Goal: Communication & Community: Answer question/provide support

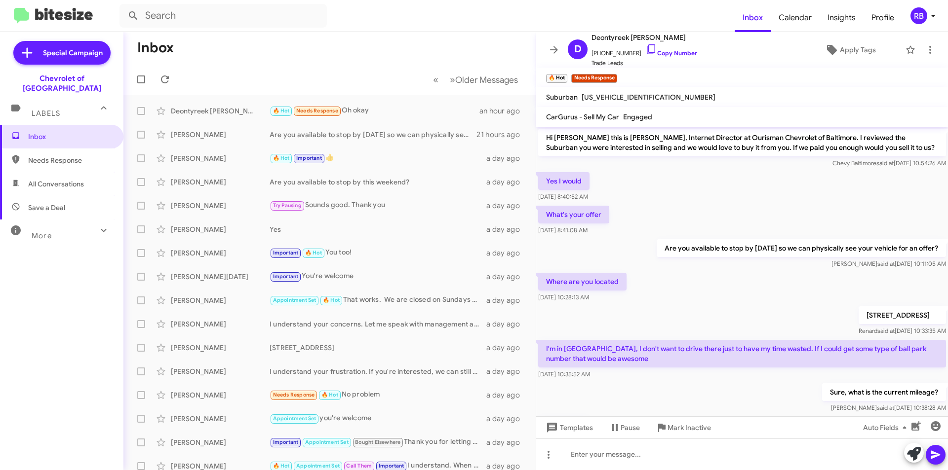
scroll to position [143, 0]
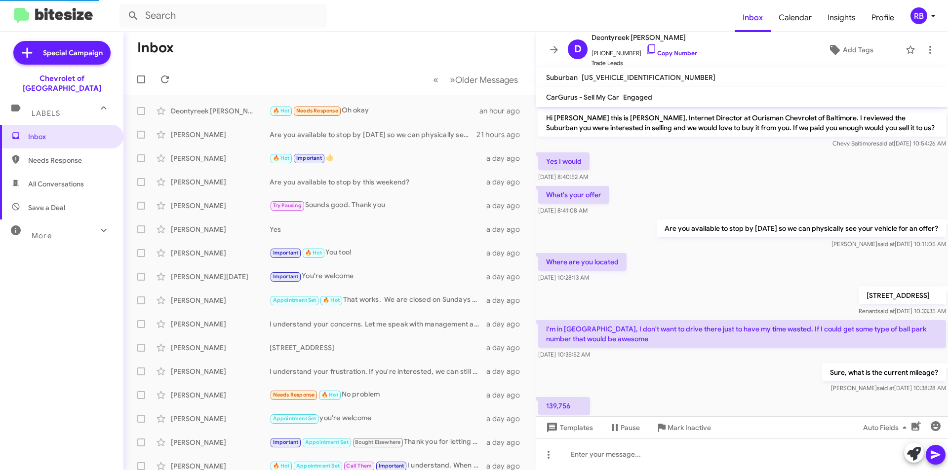
scroll to position [143, 0]
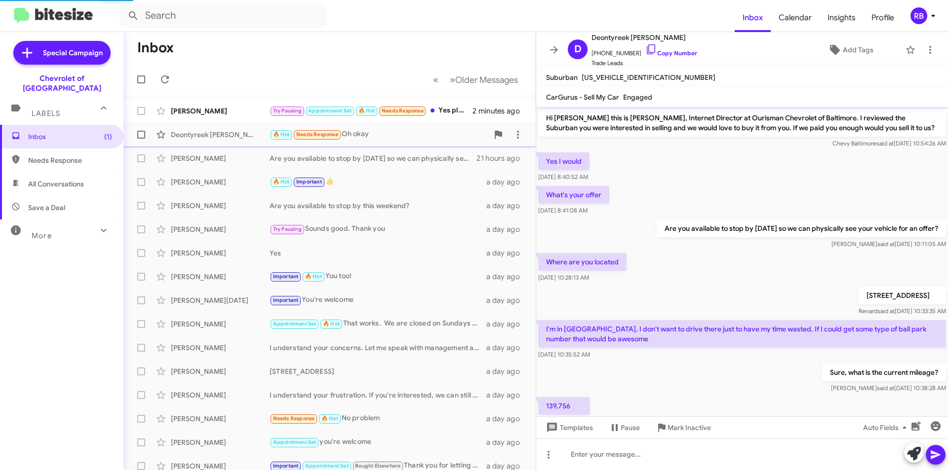
scroll to position [143, 0]
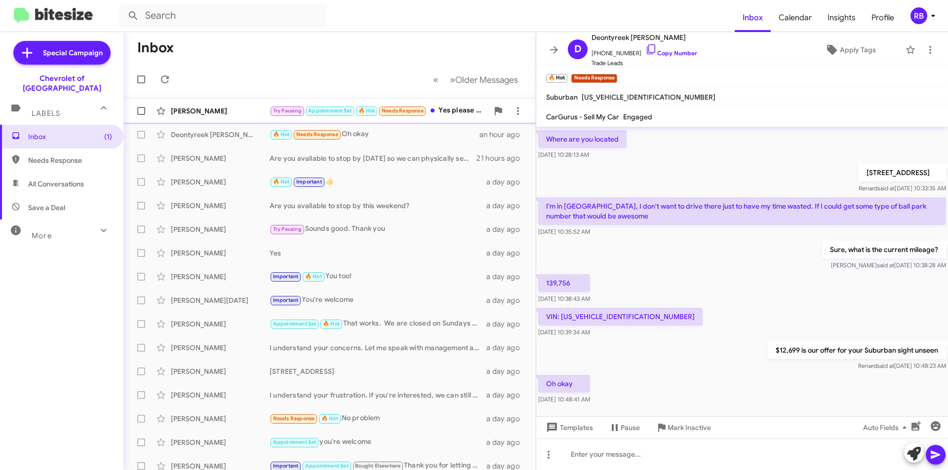
click at [360, 114] on small "🔥 Hot" at bounding box center [366, 111] width 21 height 9
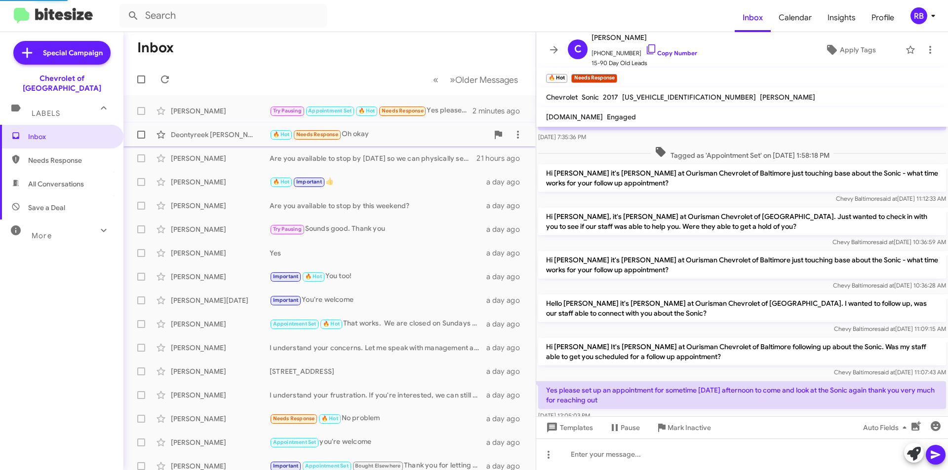
scroll to position [174, 0]
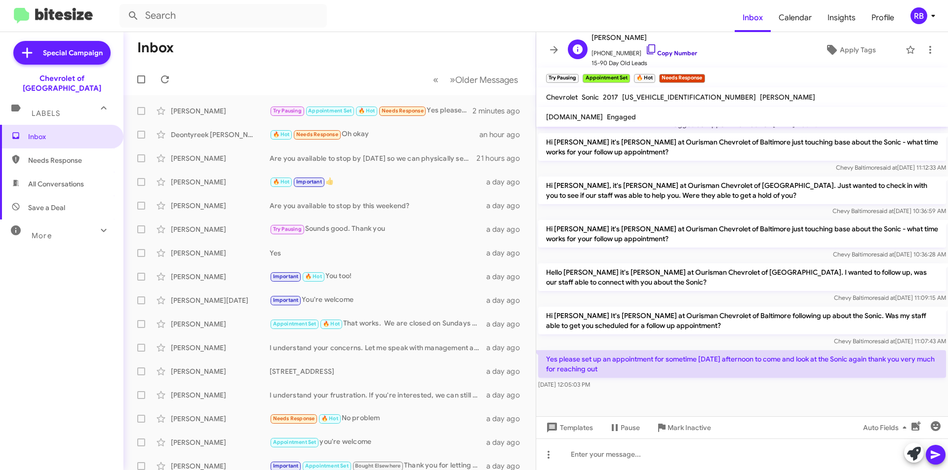
click at [667, 51] on link "Copy Number" at bounding box center [671, 52] width 52 height 7
drag, startPoint x: 542, startPoint y: 355, endPoint x: 641, endPoint y: 374, distance: 100.6
click at [641, 374] on p "Yes please set up an appointment for sometime Tuesday afternoon to come and loo…" at bounding box center [742, 364] width 408 height 28
copy p "Yes please set up an appointment for sometime Tuesday afternoon to come and loo…"
